Goal: Task Accomplishment & Management: Use online tool/utility

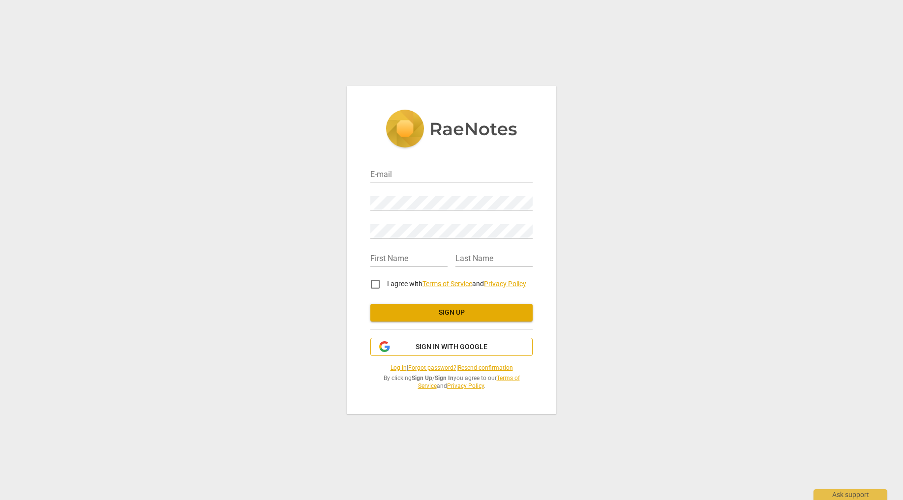
click at [459, 347] on span "Sign in with Google" at bounding box center [452, 347] width 72 height 10
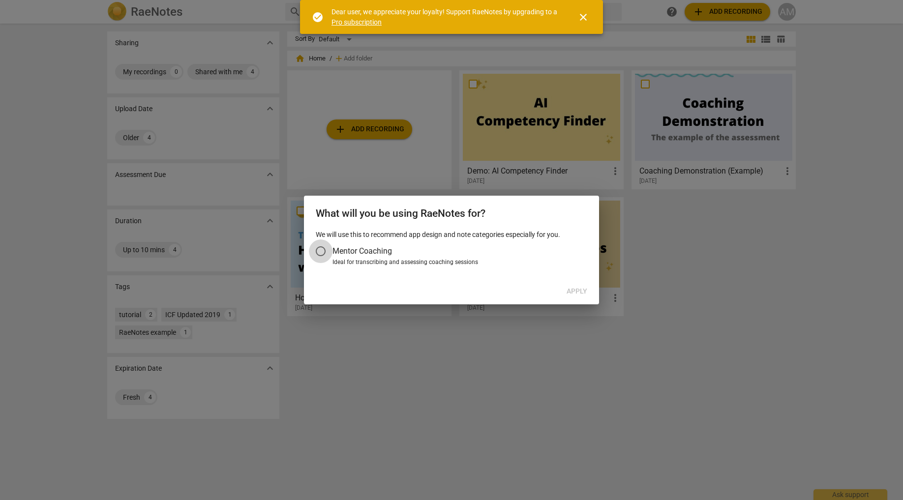
click at [319, 249] on input "Mentor Coaching" at bounding box center [321, 252] width 24 height 24
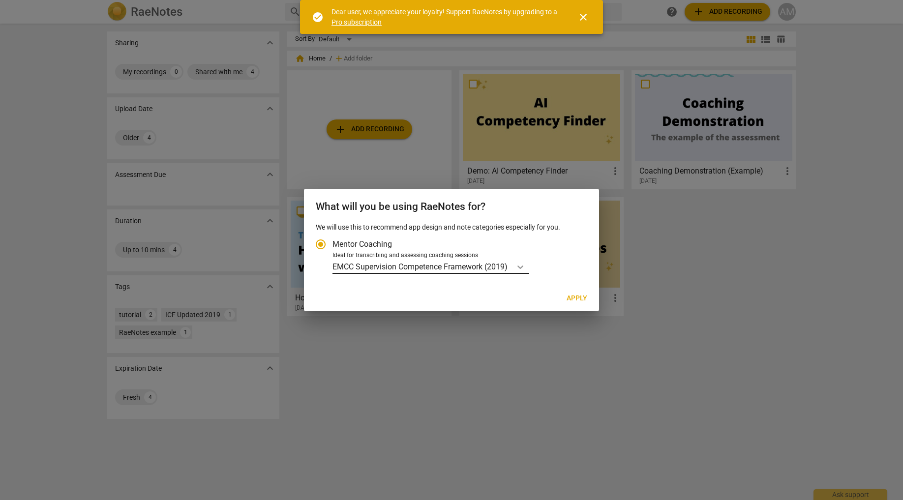
click at [519, 265] on icon "Account type" at bounding box center [521, 267] width 10 height 10
click at [0, 0] on input "Ideal for transcribing and assessing coaching sessions EMCC Supervision Compete…" at bounding box center [0, 0] width 0 height 0
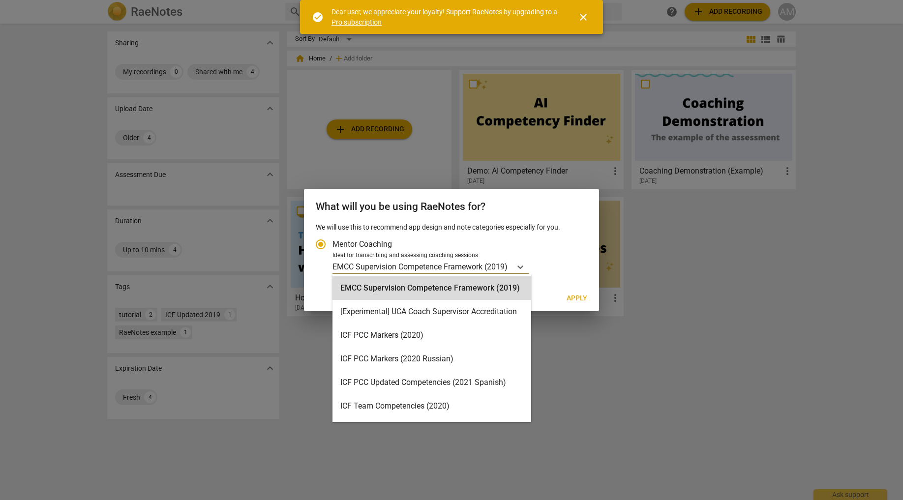
click at [550, 247] on label "Mentor Coaching" at bounding box center [447, 245] width 276 height 24
click at [333, 247] on input "Mentor Coaching" at bounding box center [321, 245] width 24 height 24
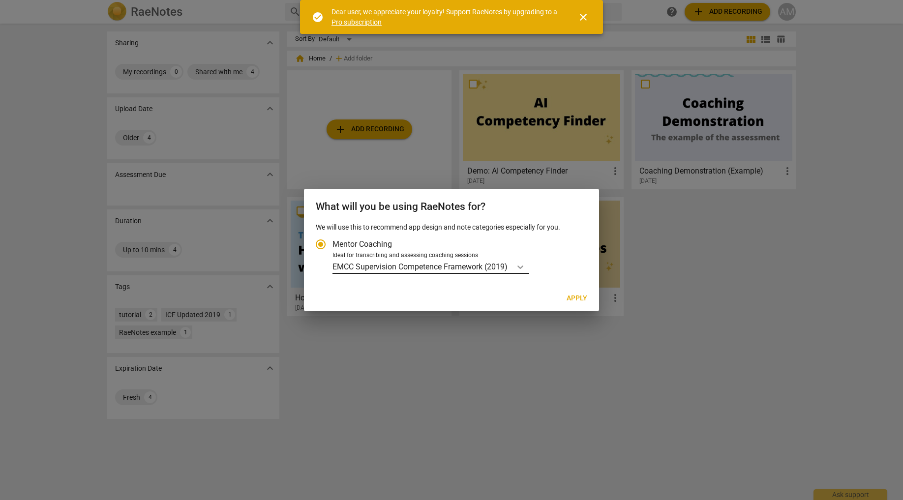
click at [525, 268] on icon "Account type" at bounding box center [521, 267] width 10 height 10
click at [0, 0] on input "Ideal for transcribing and assessing coaching sessions EMCC Supervision Compete…" at bounding box center [0, 0] width 0 height 0
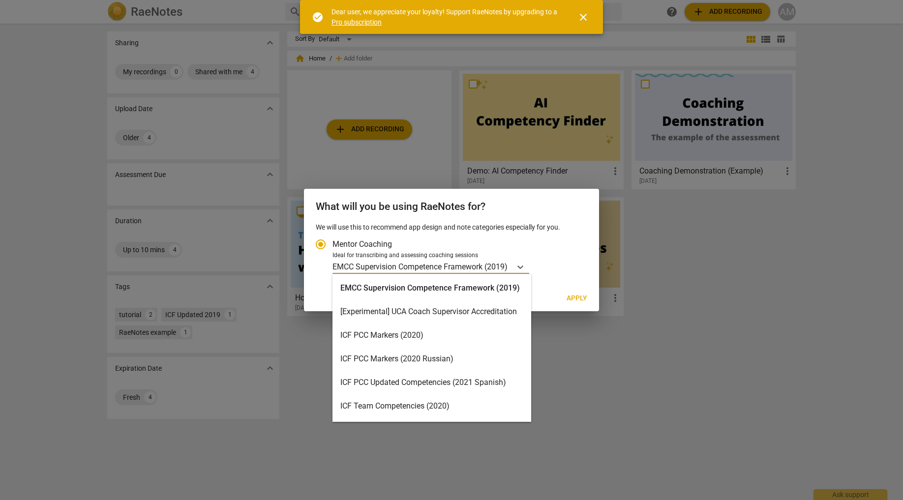
click at [442, 342] on div "ICF PCC Markers (2020)" at bounding box center [432, 336] width 199 height 24
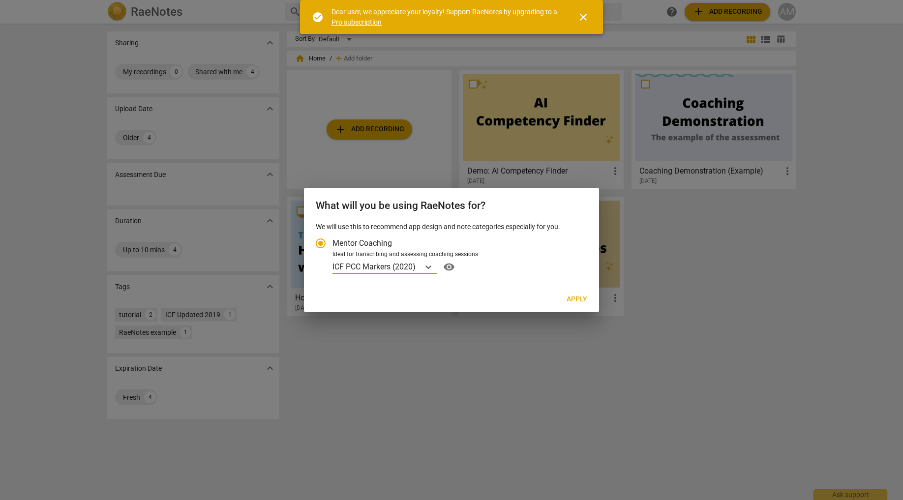
click at [572, 299] on span "Apply" at bounding box center [577, 300] width 21 height 10
radio input "false"
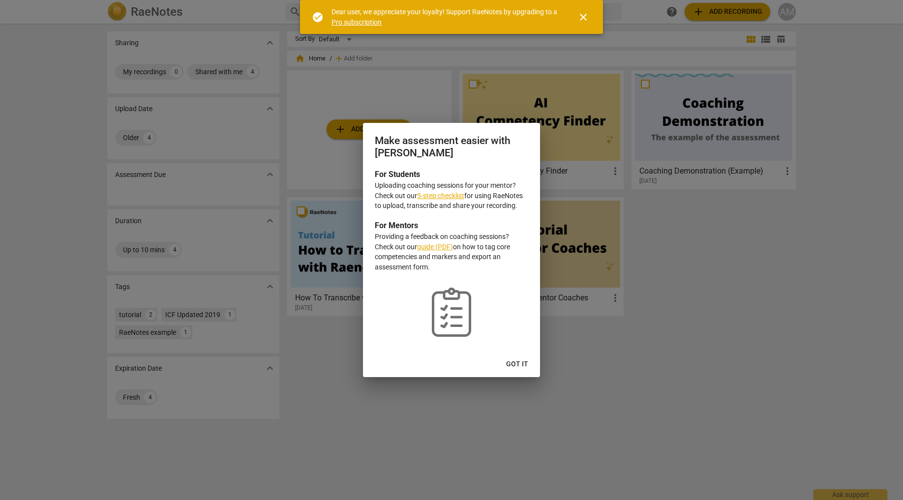
click at [431, 194] on link "5-step checklist" at bounding box center [440, 196] width 47 height 8
click at [521, 366] on span "Got it" at bounding box center [517, 365] width 22 height 10
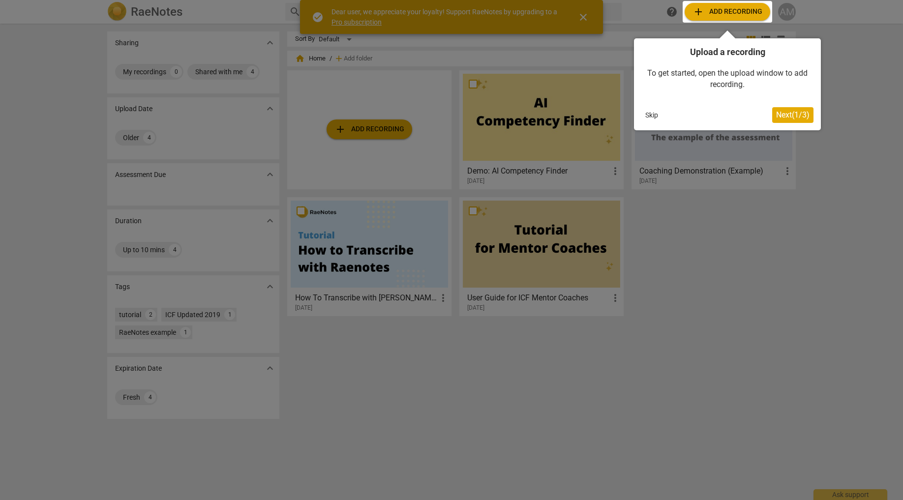
click at [792, 116] on span "Next ( 1 / 3 )" at bounding box center [792, 114] width 33 height 9
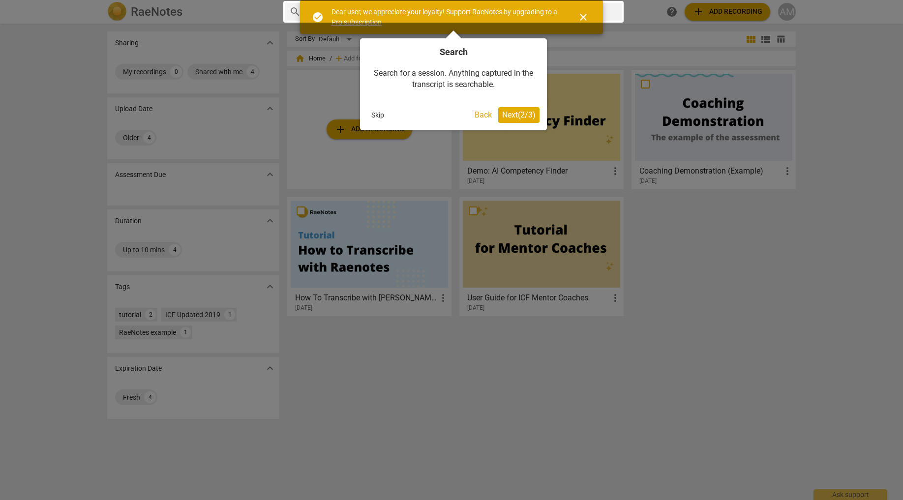
click at [514, 118] on span "Next ( 2 / 3 )" at bounding box center [518, 114] width 33 height 9
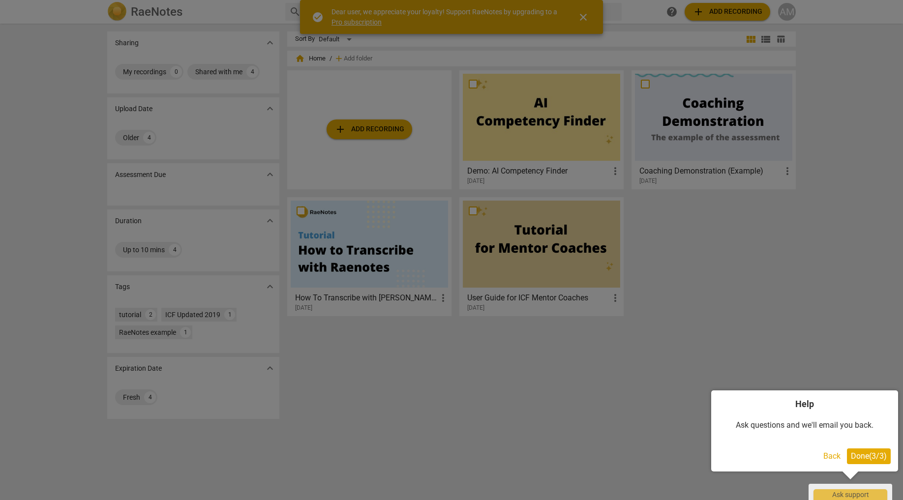
click at [856, 458] on span "Done ( 3 / 3 )" at bounding box center [869, 456] width 36 height 9
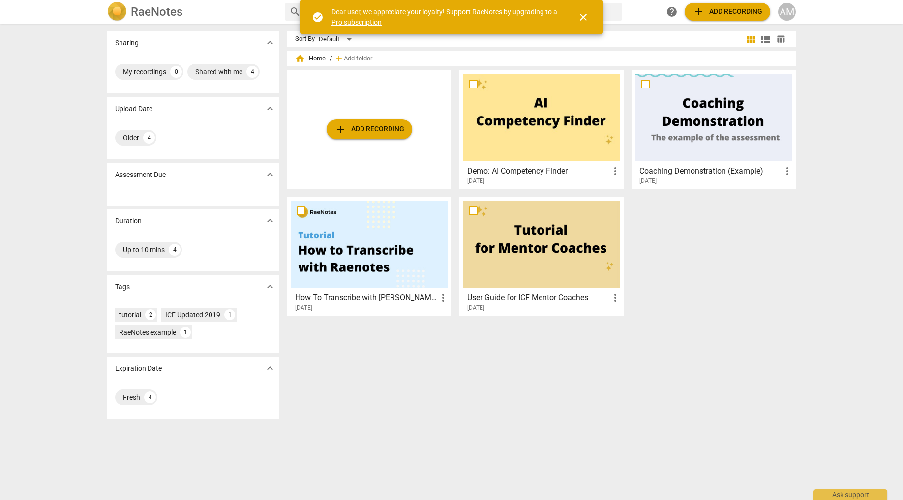
click at [737, 12] on span "add Add recording" at bounding box center [728, 12] width 70 height 12
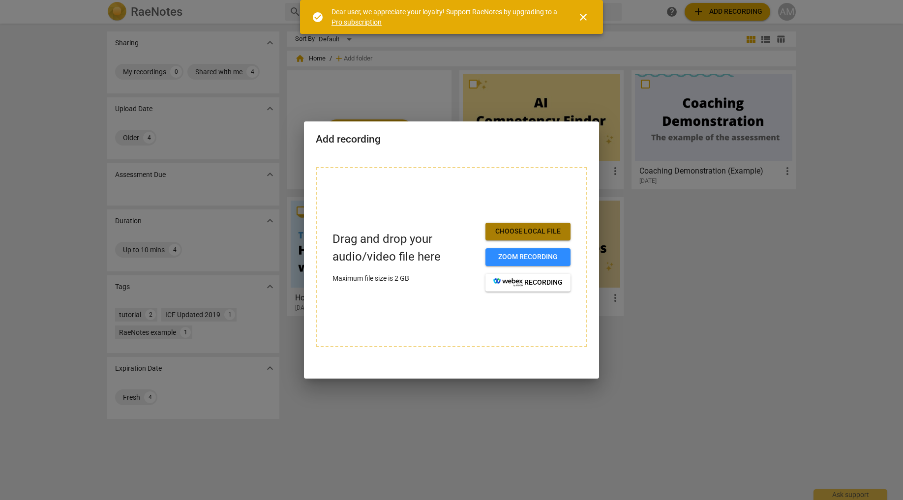
click at [522, 229] on span "Choose local file" at bounding box center [527, 232] width 69 height 10
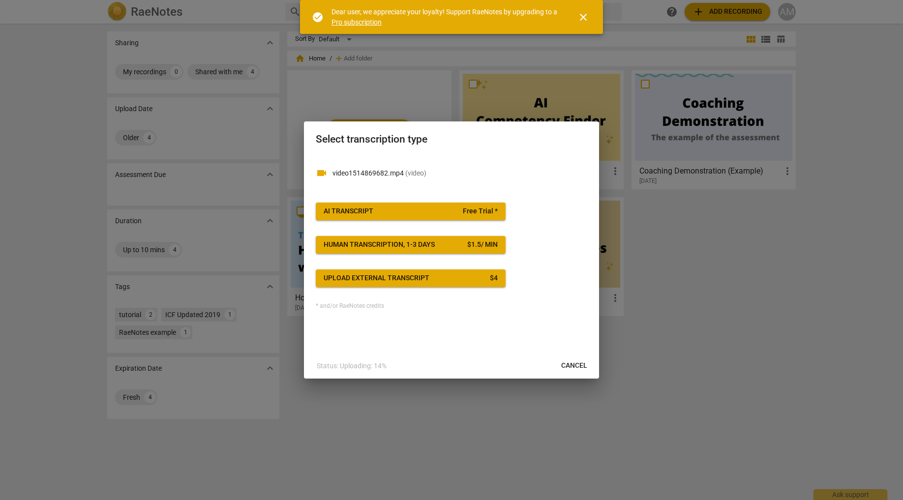
click at [435, 211] on span "AI Transcript Free Trial *" at bounding box center [411, 212] width 174 height 10
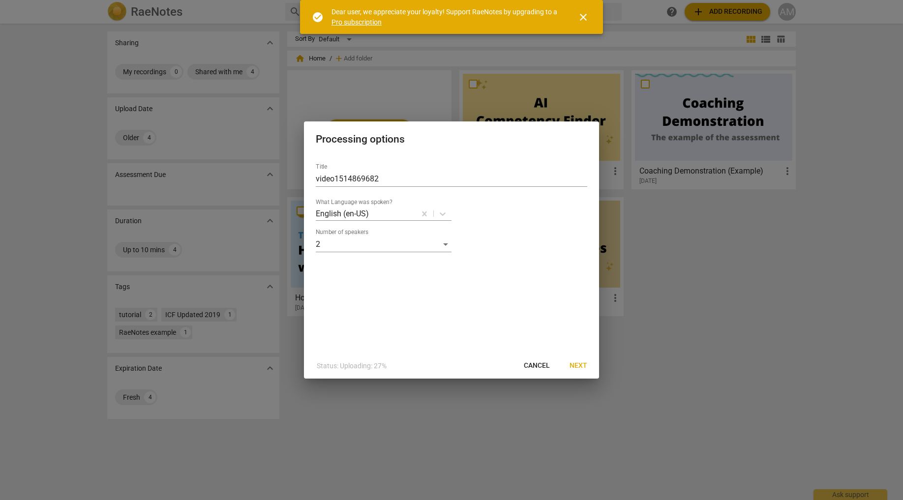
click at [579, 369] on span "Next" at bounding box center [579, 366] width 18 height 10
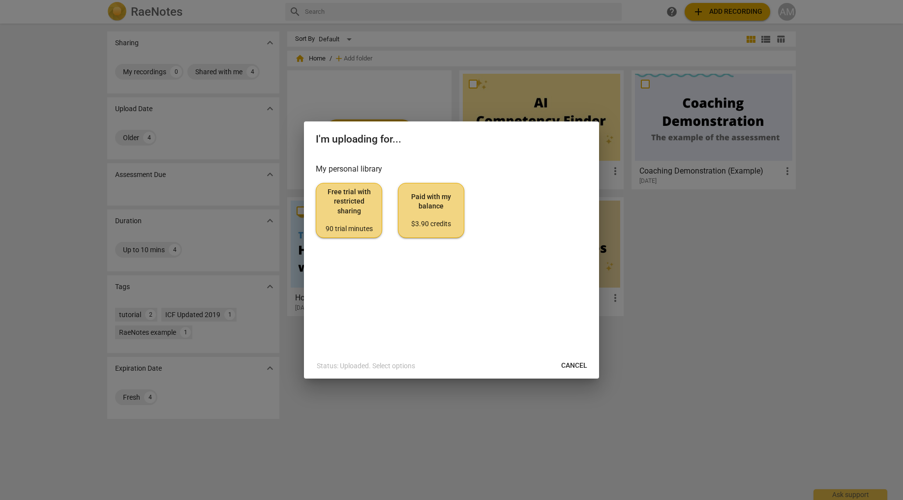
click at [422, 207] on span "Paid with my balance $3.90 credits" at bounding box center [431, 210] width 50 height 37
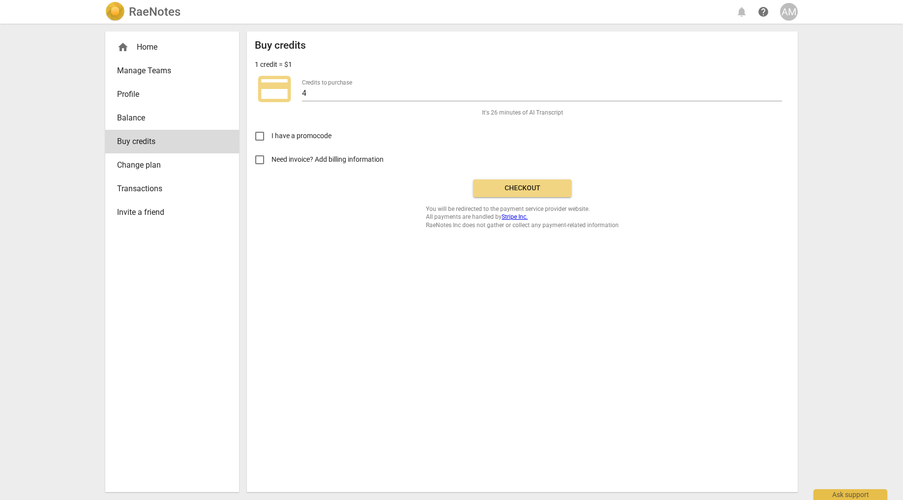
click at [527, 187] on span "Checkout" at bounding box center [522, 189] width 83 height 10
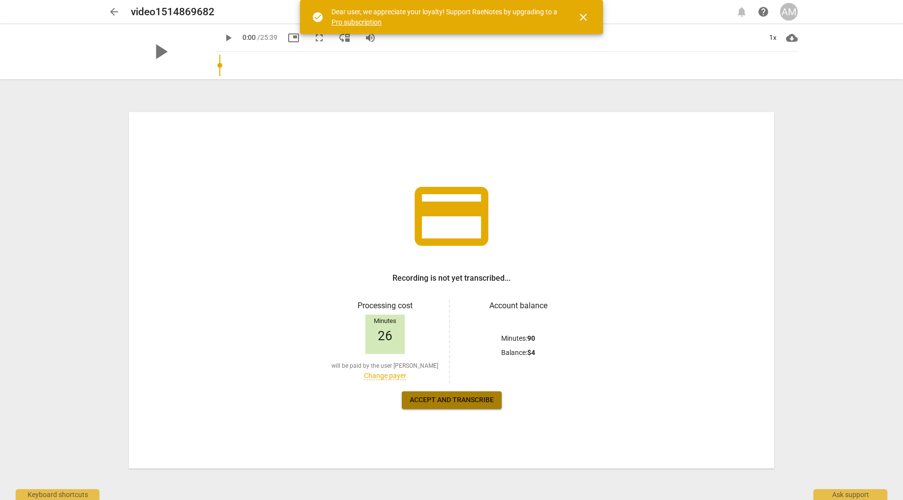
click at [461, 399] on span "Accept and transcribe" at bounding box center [452, 401] width 84 height 10
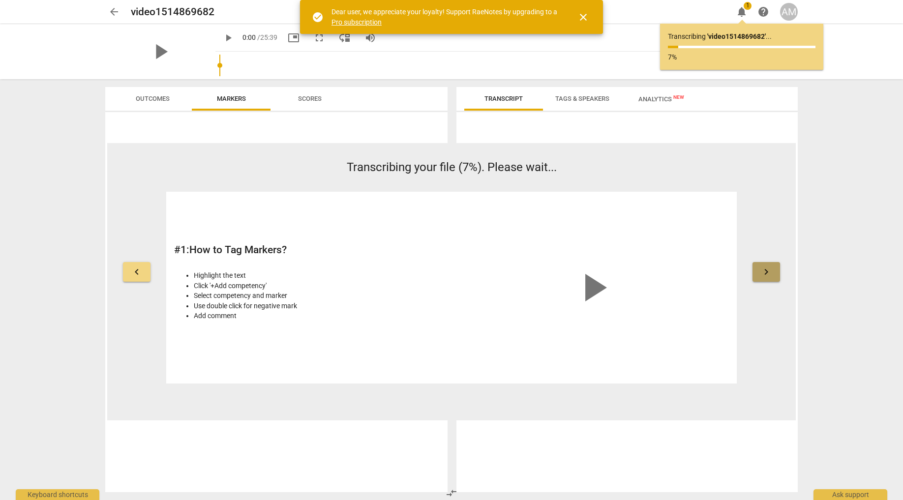
click at [766, 270] on span "keyboard_arrow_right" at bounding box center [767, 272] width 12 height 12
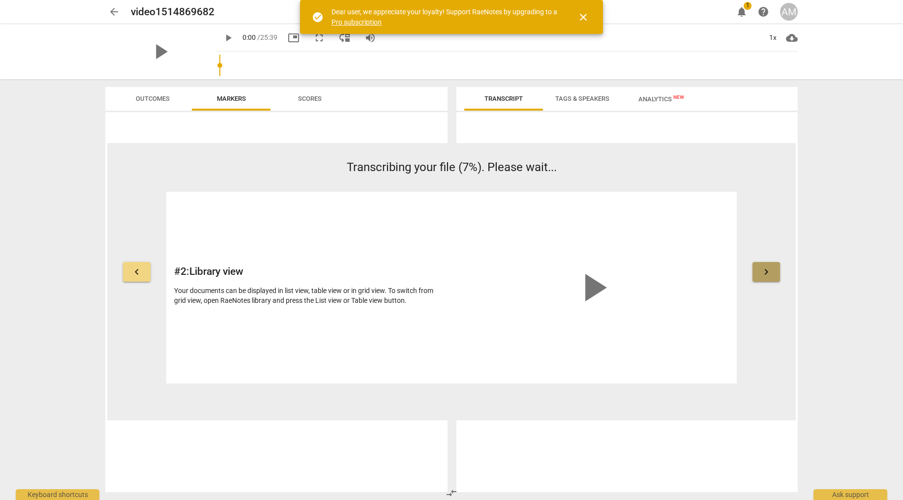
click at [761, 273] on span "keyboard_arrow_right" at bounding box center [767, 272] width 12 height 12
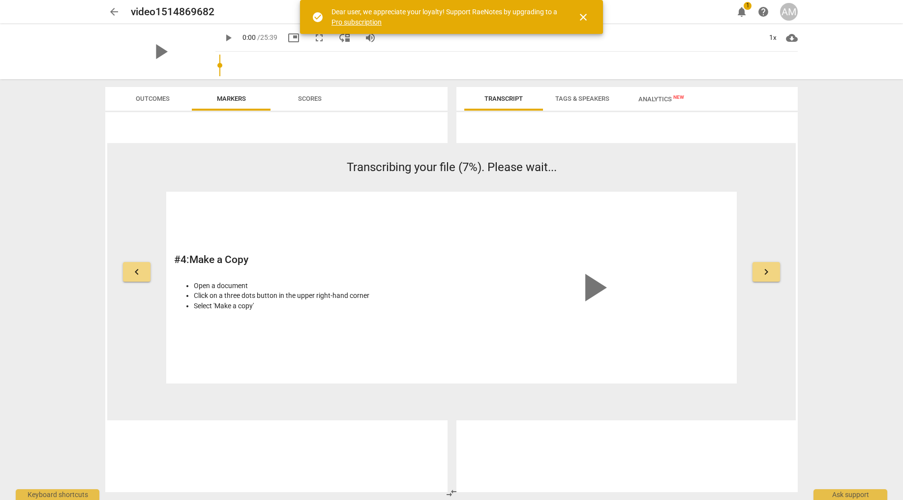
click at [761, 273] on span "keyboard_arrow_right" at bounding box center [767, 272] width 12 height 12
click at [586, 19] on span "close" at bounding box center [584, 17] width 12 height 12
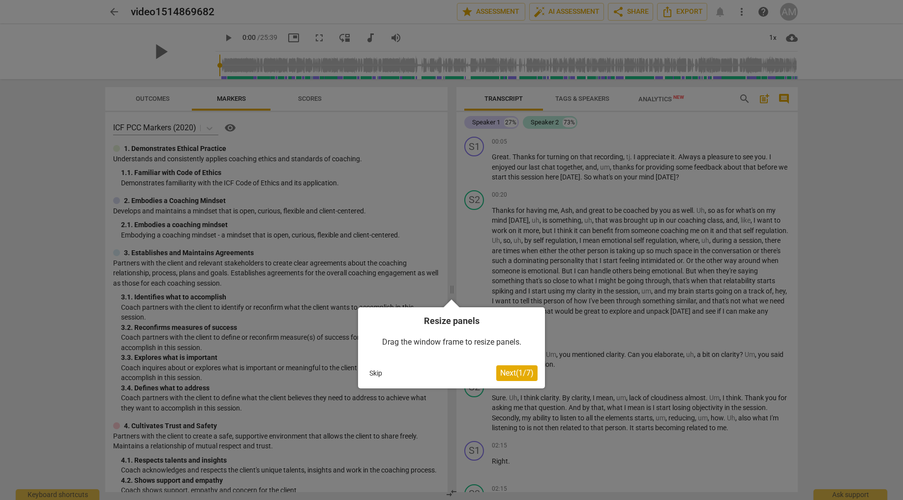
click at [514, 376] on span "Next ( 1 / 7 )" at bounding box center [516, 373] width 33 height 9
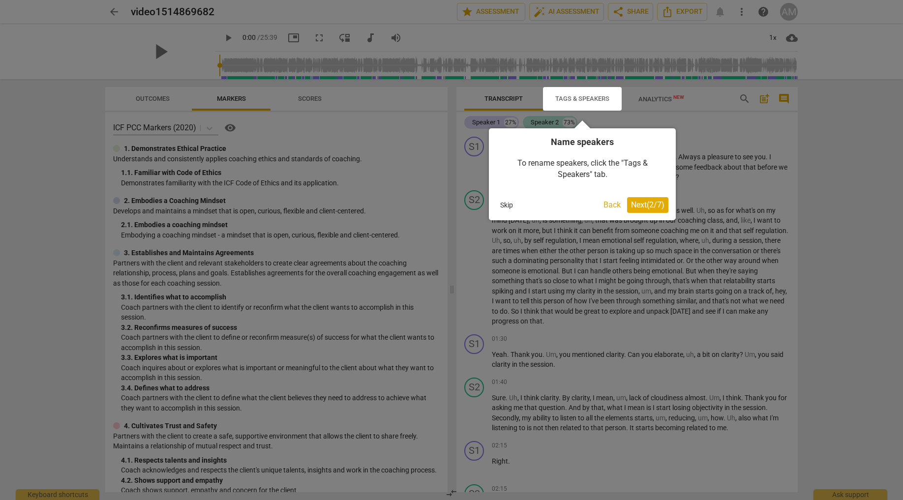
click at [638, 207] on span "Next ( 2 / 7 )" at bounding box center [647, 204] width 33 height 9
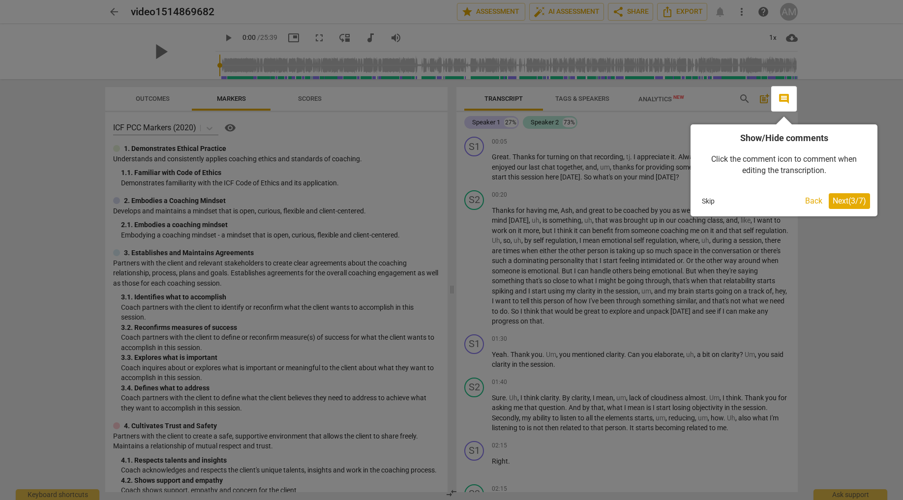
click at [842, 204] on span "Next ( 3 / 7 )" at bounding box center [849, 200] width 33 height 9
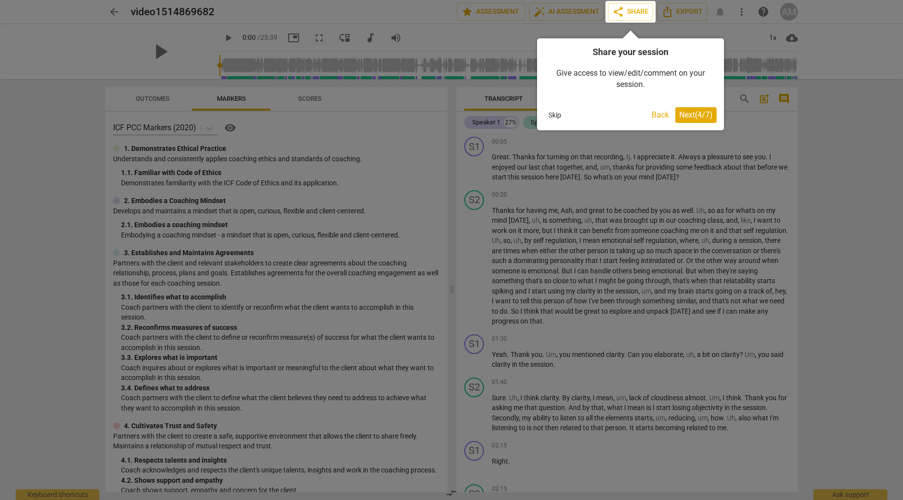
click at [686, 117] on span "Next ( 4 / 7 )" at bounding box center [695, 114] width 33 height 9
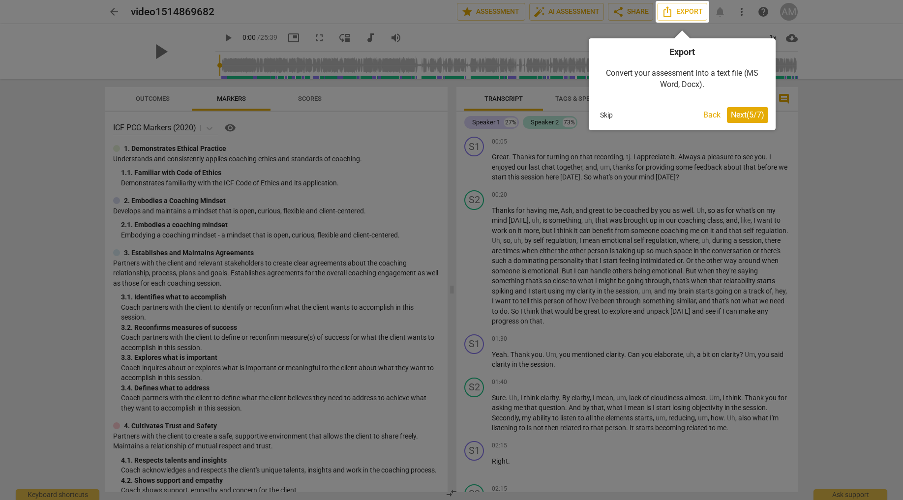
click at [734, 114] on span "Next ( 5 / 7 )" at bounding box center [747, 114] width 33 height 9
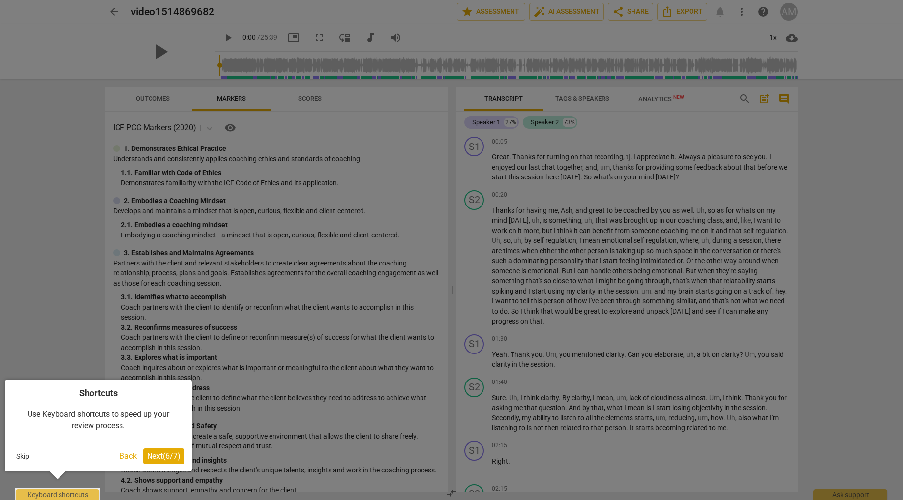
click at [148, 453] on span "Next ( 6 / 7 )" at bounding box center [163, 456] width 33 height 9
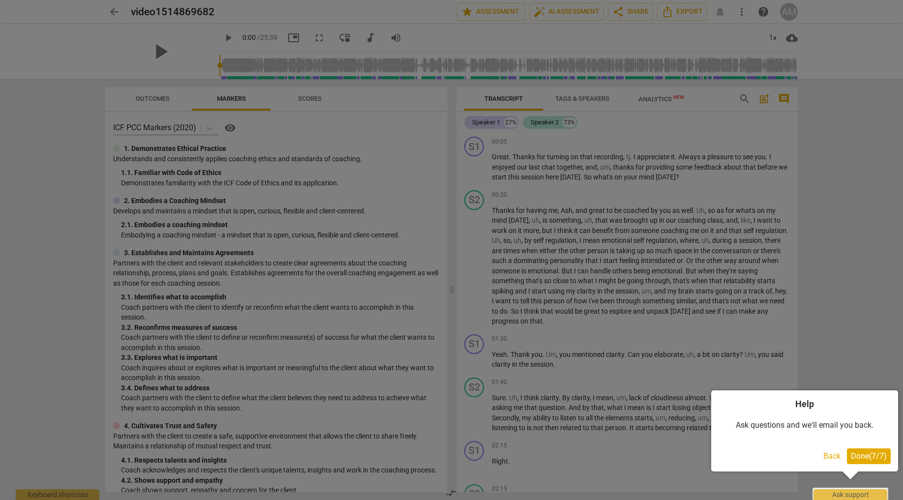
click at [872, 458] on span "Done ( 7 / 7 )" at bounding box center [869, 456] width 36 height 9
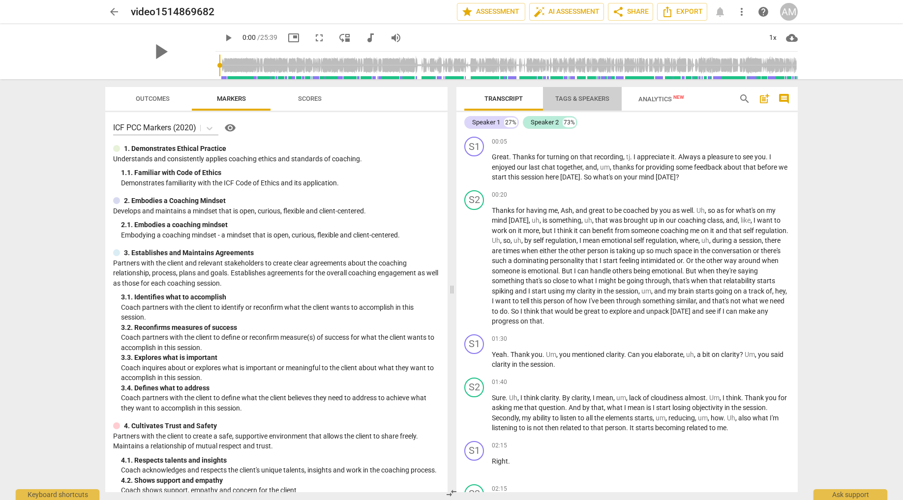
click at [598, 96] on span "Tags & Speakers" at bounding box center [582, 98] width 54 height 7
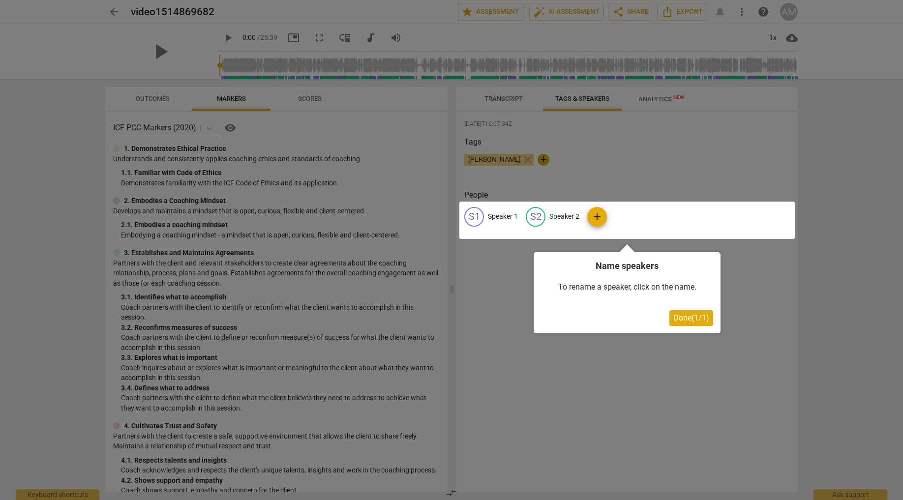
click at [496, 213] on div at bounding box center [628, 220] width 336 height 37
click at [472, 217] on div at bounding box center [628, 220] width 336 height 37
click at [692, 322] on span "Done ( 1 / 1 )" at bounding box center [692, 317] width 36 height 9
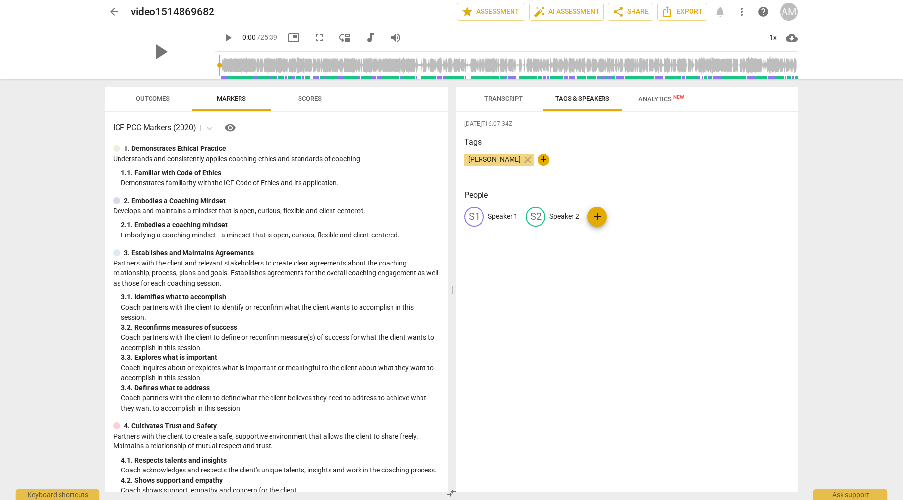
click at [480, 215] on div "S1" at bounding box center [474, 217] width 20 height 20
type input "AM"
click at [598, 215] on span "edit" at bounding box center [600, 217] width 12 height 12
type input "TJ"
click at [603, 299] on div "2025-08-13T16:07:34Z Tags Ash McLellan close + People AM AM edit TJ delete add" at bounding box center [627, 302] width 341 height 380
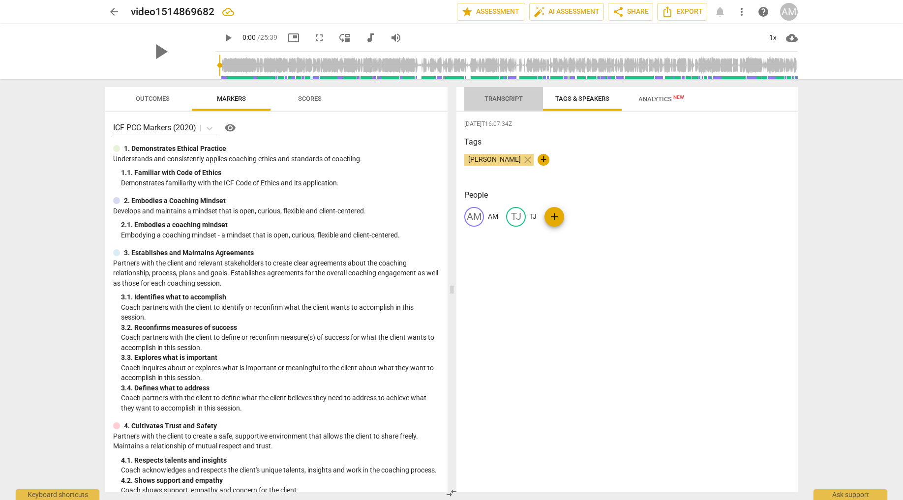
click at [517, 101] on span "Transcript" at bounding box center [504, 98] width 38 height 7
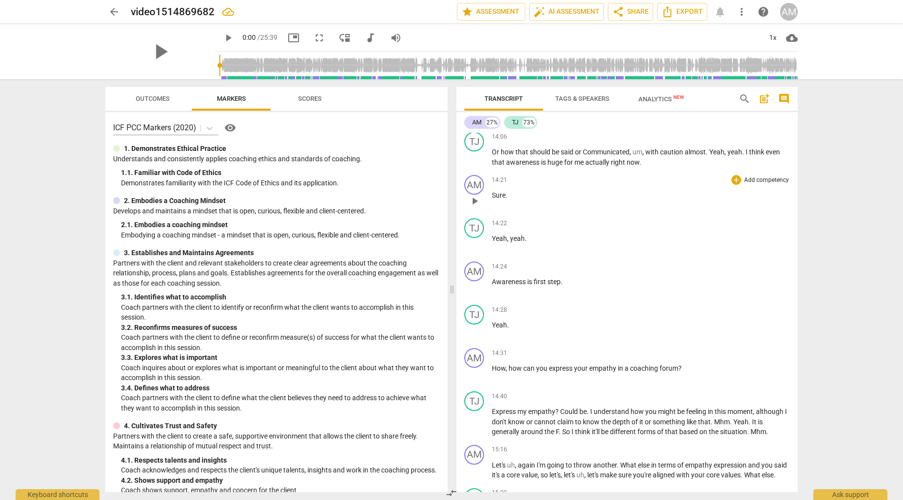
scroll to position [3164, 0]
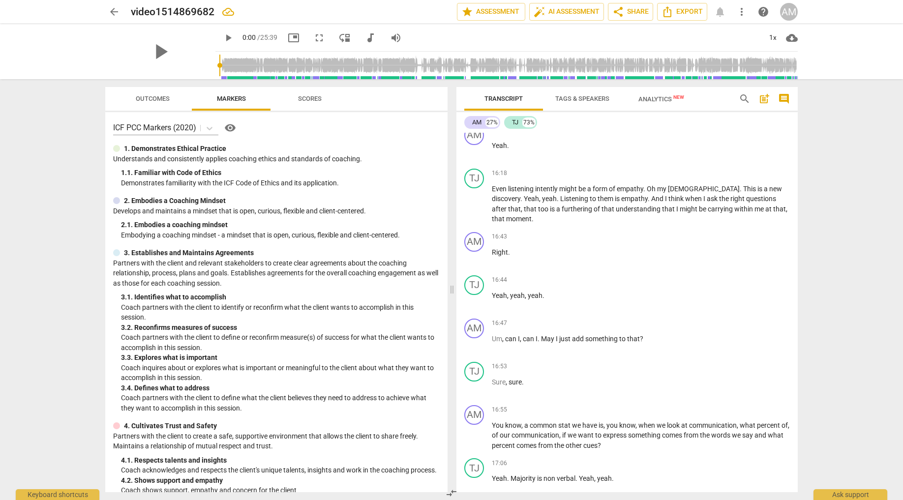
click at [646, 98] on span "Analytics New" at bounding box center [662, 98] width 46 height 7
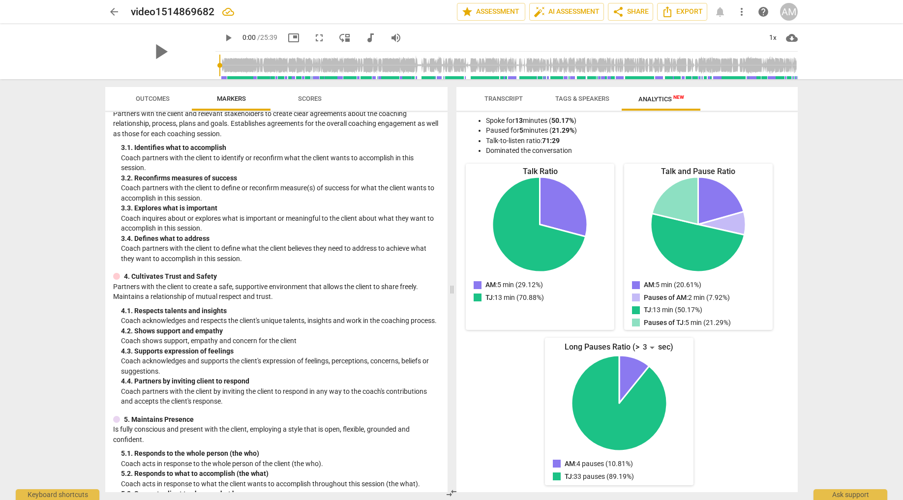
scroll to position [0, 0]
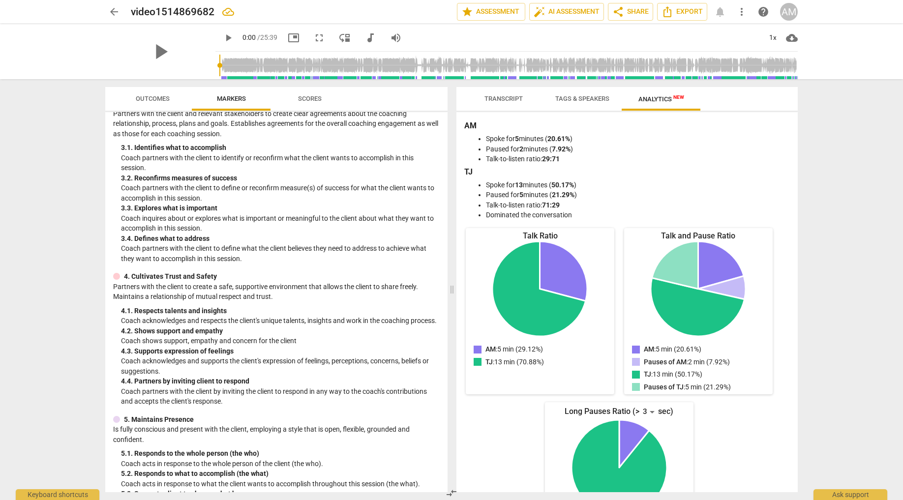
click at [563, 100] on span "Tags & Speakers" at bounding box center [582, 98] width 54 height 7
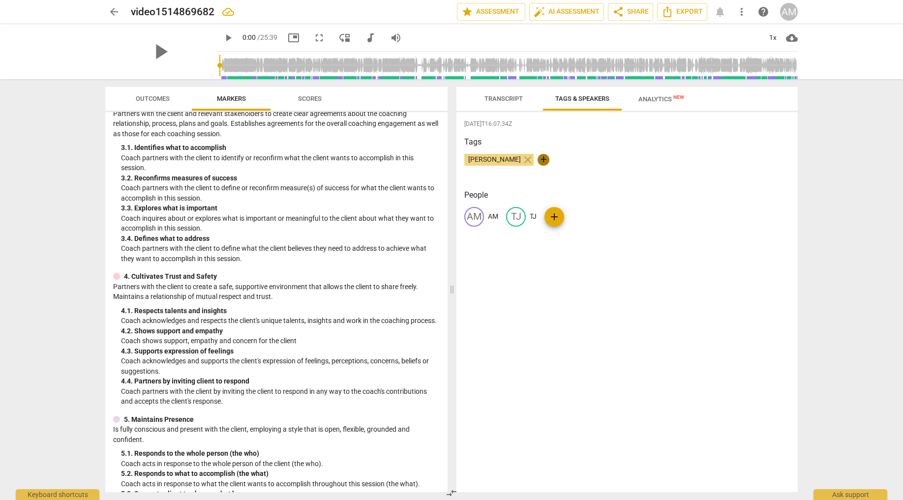
click at [538, 159] on span "+" at bounding box center [544, 160] width 12 height 12
type input "TJ Madwhani"
click at [592, 157] on span "check" at bounding box center [598, 160] width 12 height 12
click at [501, 101] on span "Transcript" at bounding box center [504, 98] width 38 height 7
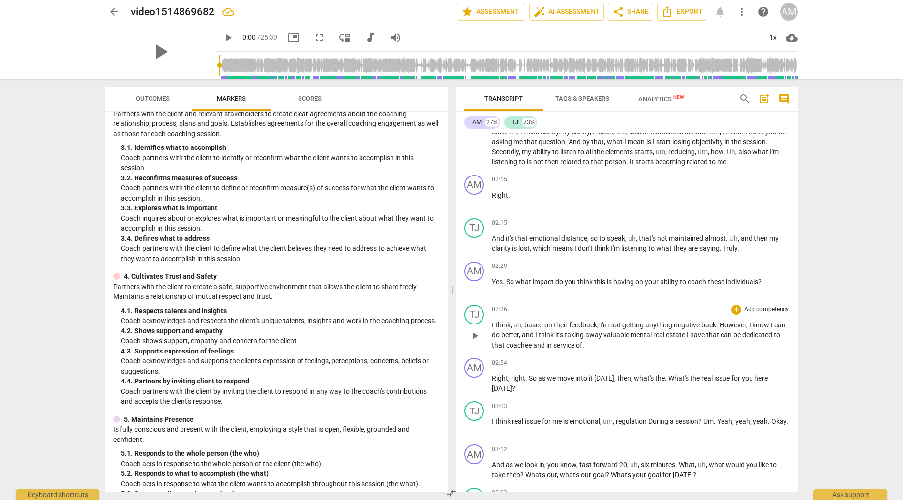
scroll to position [266, 0]
click at [625, 9] on span "share Share" at bounding box center [631, 12] width 36 height 12
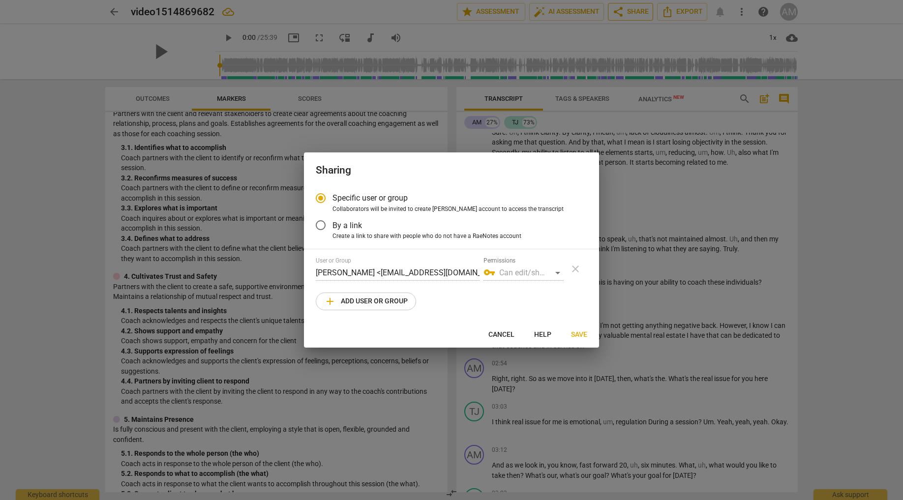
radio input "false"
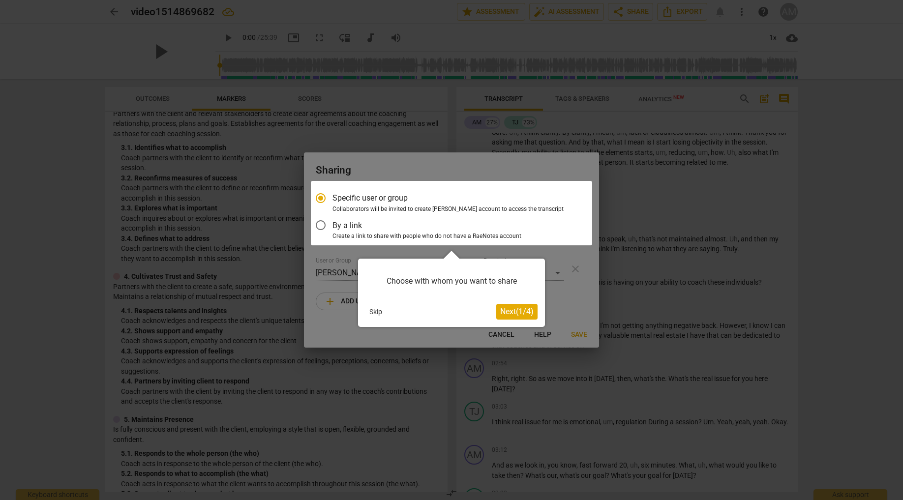
click at [319, 226] on div at bounding box center [451, 213] width 281 height 64
click at [325, 223] on div at bounding box center [451, 213] width 281 height 64
click at [322, 225] on div at bounding box center [451, 213] width 281 height 64
click at [322, 224] on div at bounding box center [451, 213] width 281 height 64
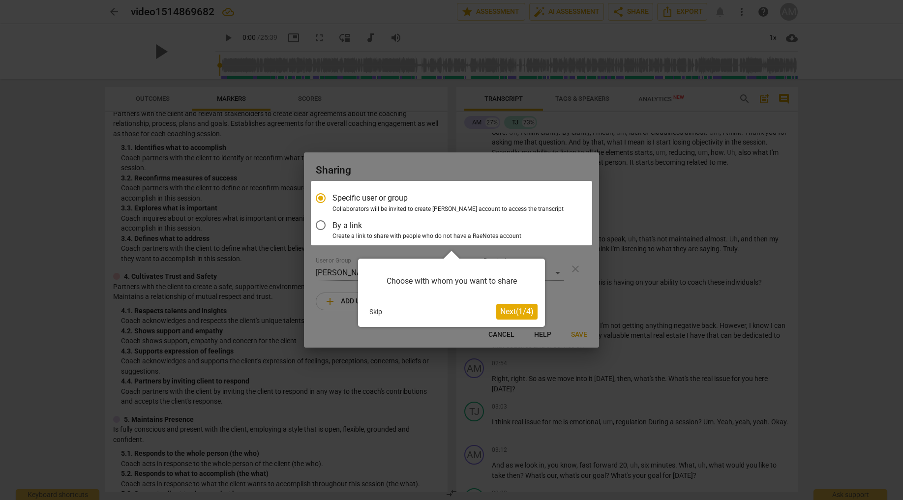
click at [520, 312] on span "Next ( 1 / 4 )" at bounding box center [516, 311] width 33 height 9
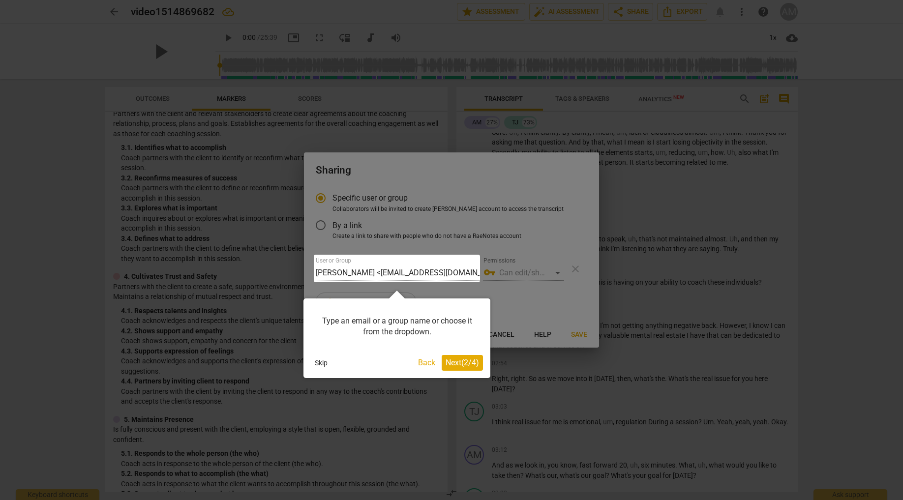
click at [461, 364] on span "Next ( 2 / 4 )" at bounding box center [462, 362] width 33 height 9
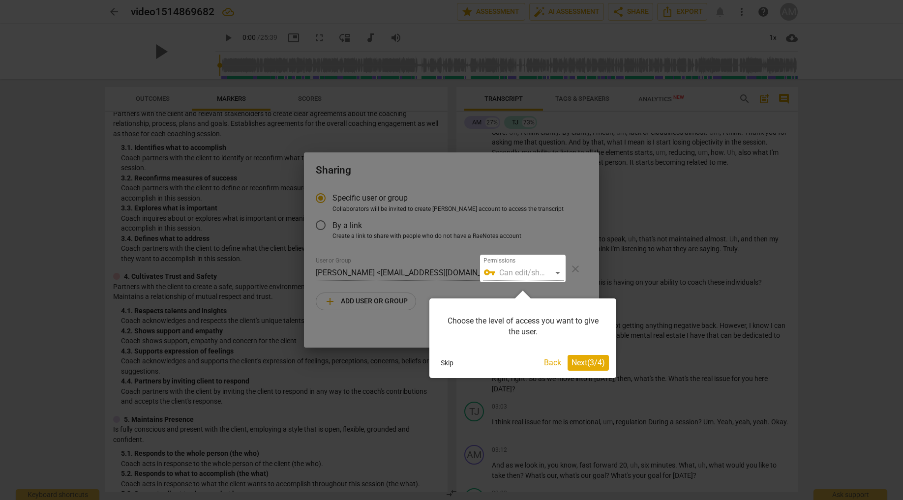
click at [579, 359] on span "Next ( 3 / 4 )" at bounding box center [588, 362] width 33 height 9
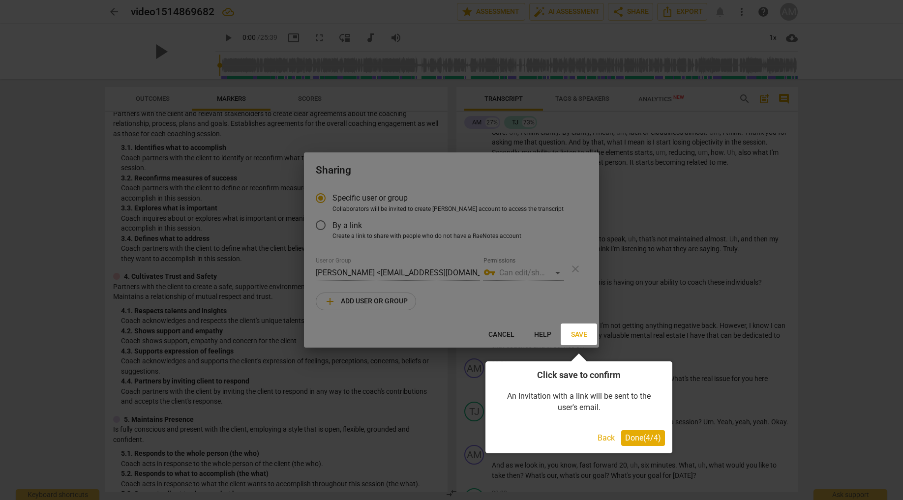
click at [637, 437] on span "Done ( 4 / 4 )" at bounding box center [643, 437] width 36 height 9
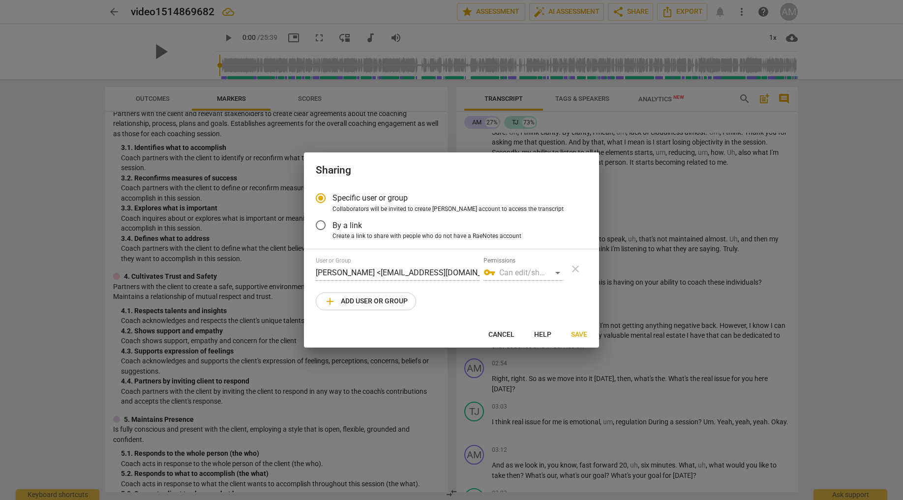
click at [560, 273] on div "vpn_key Can edit/share" at bounding box center [524, 273] width 80 height 16
click at [558, 273] on div "vpn_key Can edit/share" at bounding box center [524, 273] width 80 height 16
click at [322, 221] on input "By a link" at bounding box center [321, 226] width 24 height 24
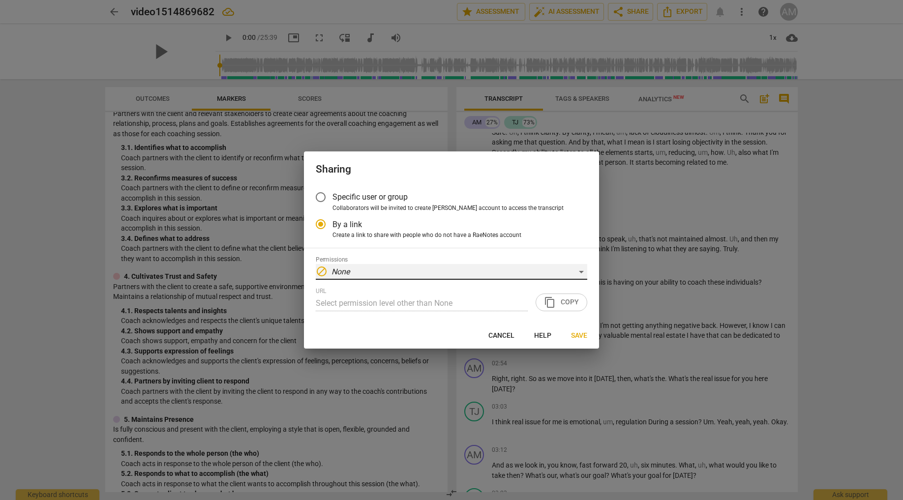
click at [577, 269] on div "block None" at bounding box center [452, 272] width 272 height 16
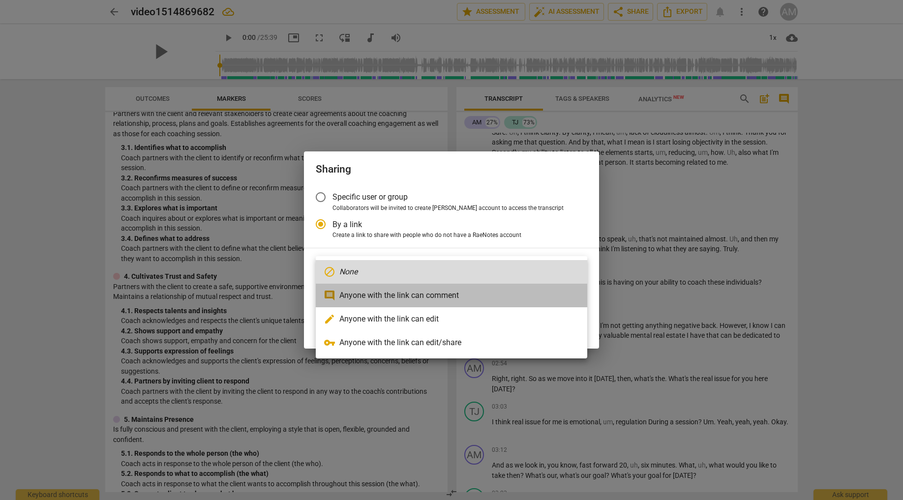
click at [439, 298] on li "comment Anyone with the link can comment" at bounding box center [452, 296] width 272 height 24
radio input "false"
type input "https://app.raenotes.com/meeting/81215afcef2040dca74bee7d73941942?success=4"
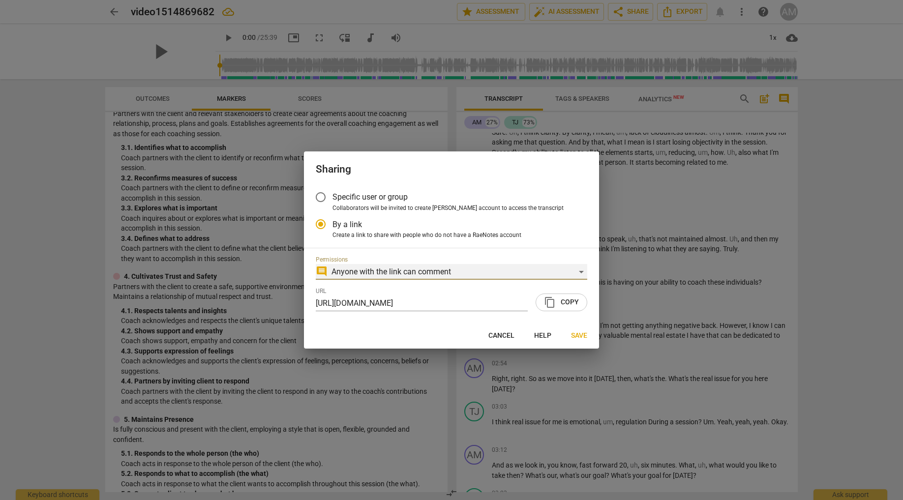
click at [553, 272] on div "comment Anyone with the link can comment" at bounding box center [452, 272] width 272 height 16
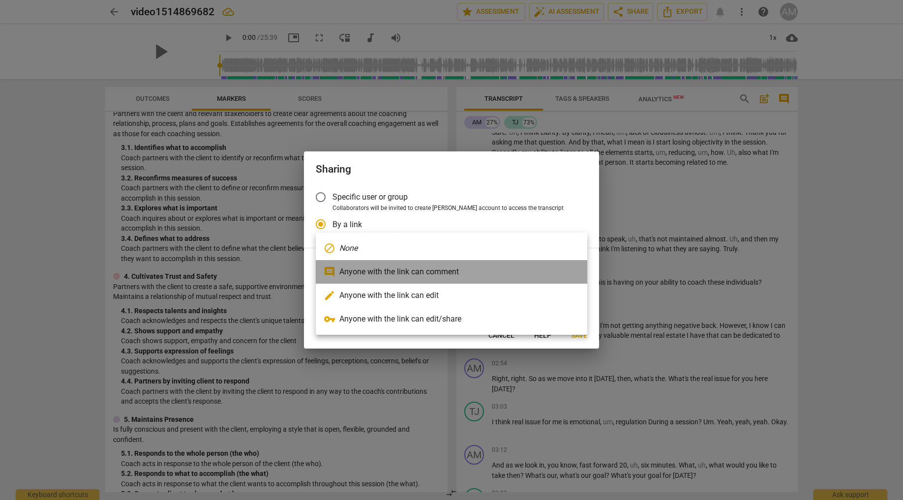
click at [553, 272] on li "comment Anyone with the link can comment" at bounding box center [452, 272] width 272 height 24
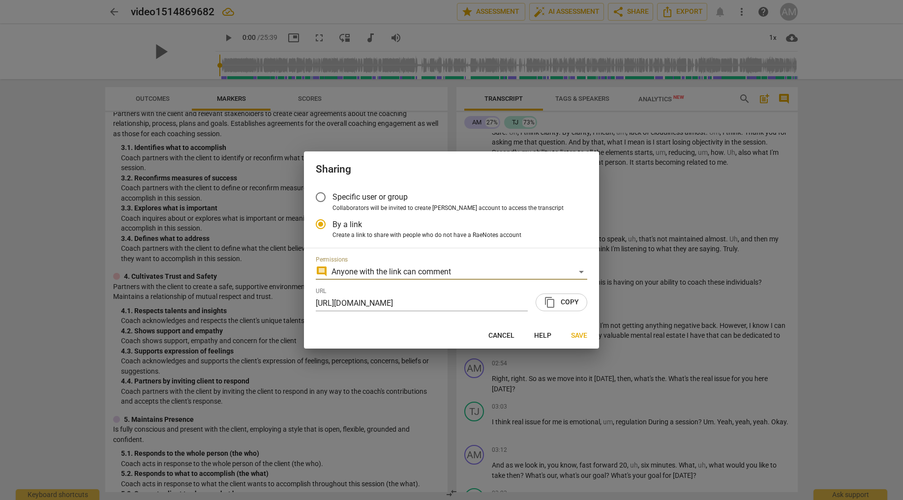
click at [567, 305] on span "content_copy Copy" at bounding box center [561, 303] width 35 height 12
click at [503, 338] on span "Cancel" at bounding box center [502, 336] width 26 height 10
radio input "false"
